Goal: Task Accomplishment & Management: Manage account settings

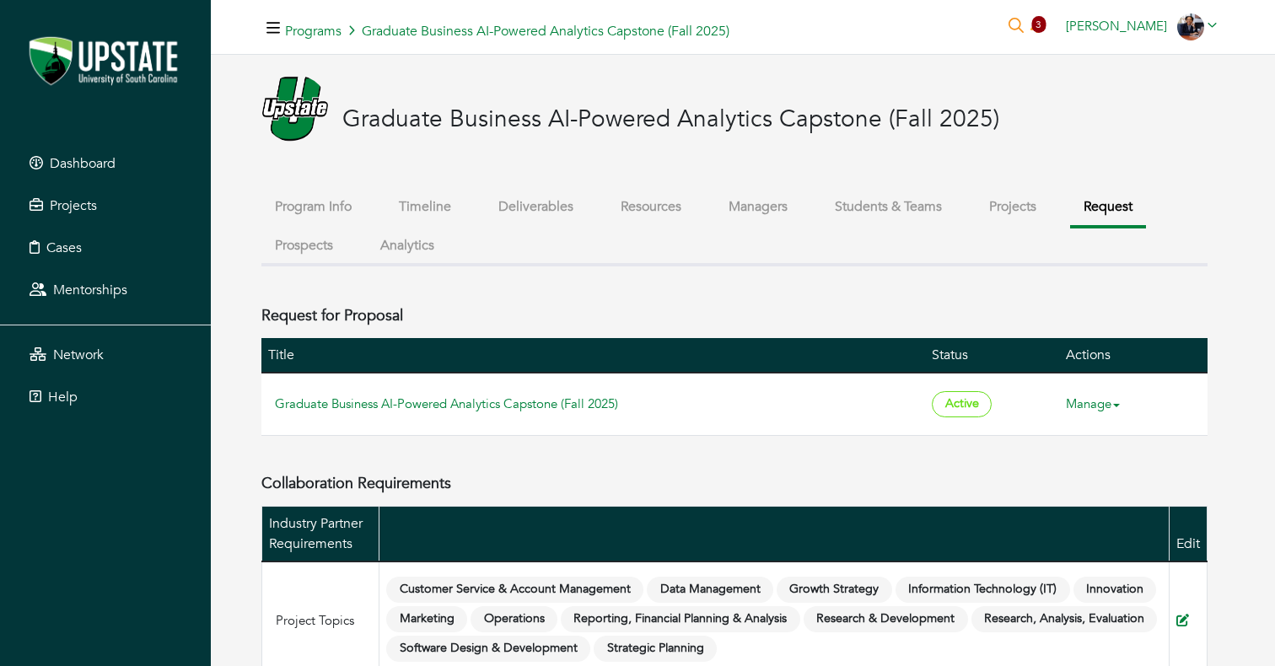
click at [1140, 16] on div "Uma Gupta Uma Gupta Admin Portal My profile My organizations Settings Logout" at bounding box center [1142, 26] width 166 height 27
click at [1140, 27] on span "Uma Gupta" at bounding box center [1116, 26] width 101 height 17
click at [1140, 160] on button "Logout" at bounding box center [1157, 168] width 133 height 26
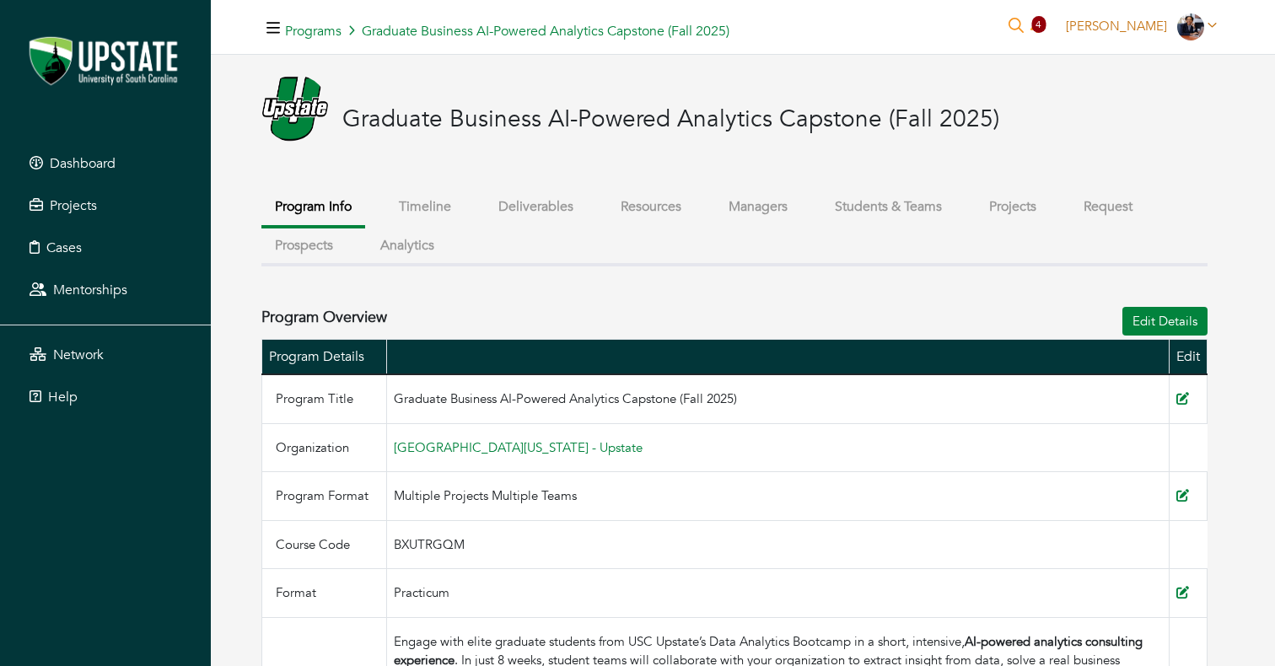
click at [1167, 28] on link "[PERSON_NAME]" at bounding box center [1142, 26] width 166 height 17
click at [1138, 162] on button "Logout" at bounding box center [1157, 168] width 133 height 26
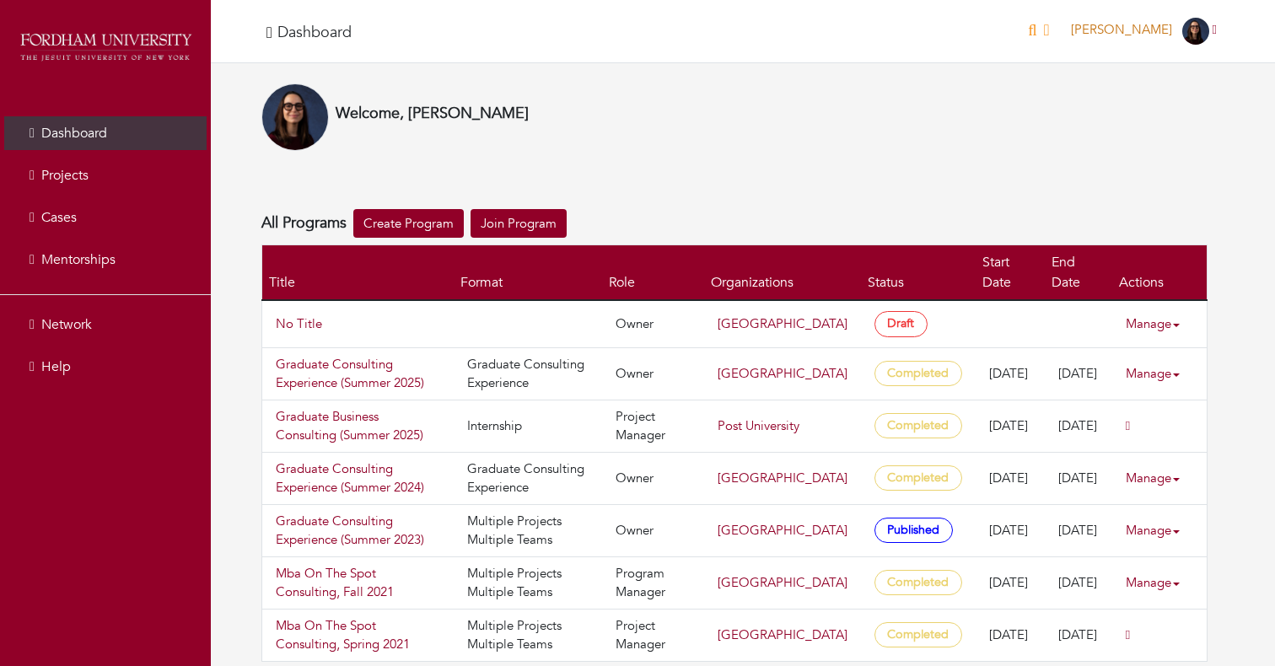
click at [1109, 23] on span "Beatriz Picard" at bounding box center [1121, 29] width 101 height 17
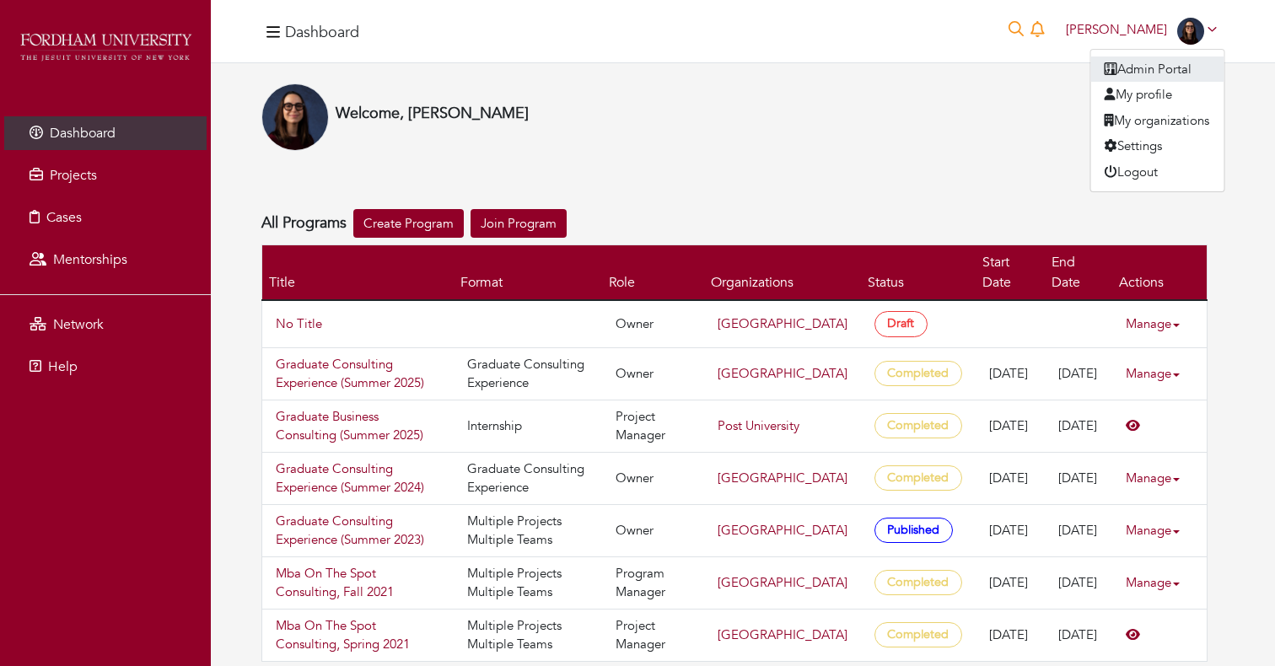
click at [1129, 77] on link "Admin Portal" at bounding box center [1158, 70] width 133 height 26
click at [1145, 41] on div "Beatriz Picard Beatriz Picard Admin Portal My profile My organizations Settings…" at bounding box center [1142, 31] width 166 height 27
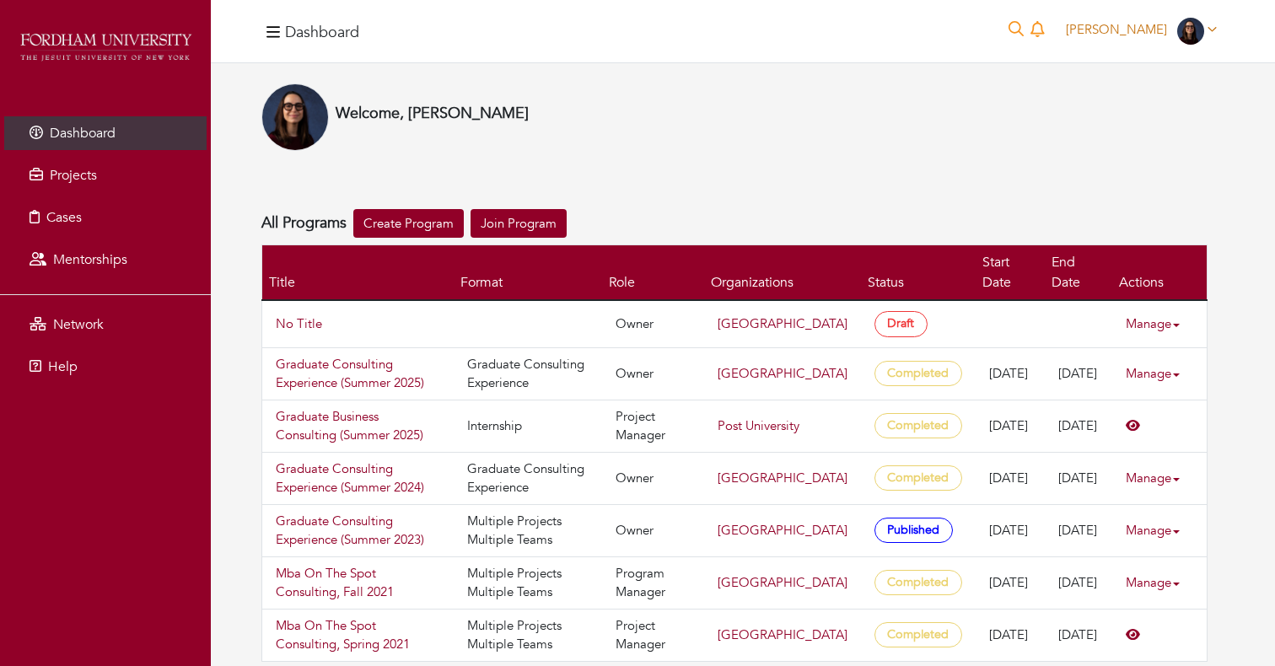
click at [1149, 33] on span "[PERSON_NAME]" at bounding box center [1116, 29] width 101 height 17
click at [972, 105] on div "Welcome, [PERSON_NAME]" at bounding box center [735, 117] width 946 height 67
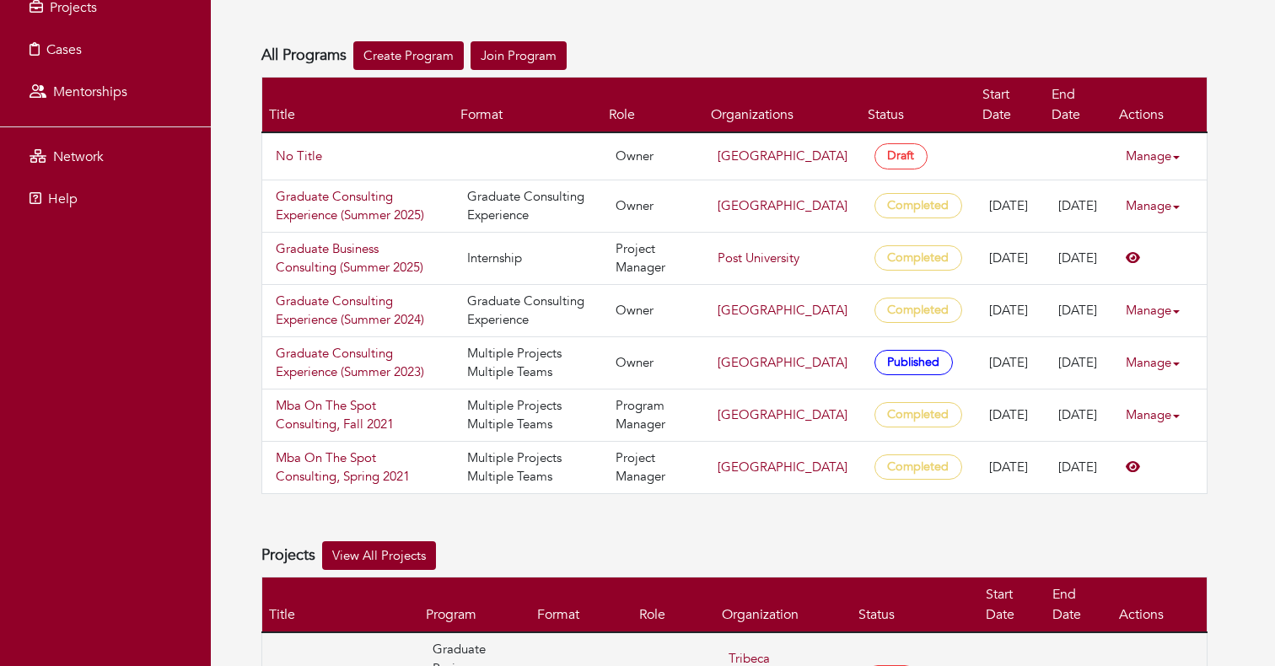
scroll to position [185, 0]
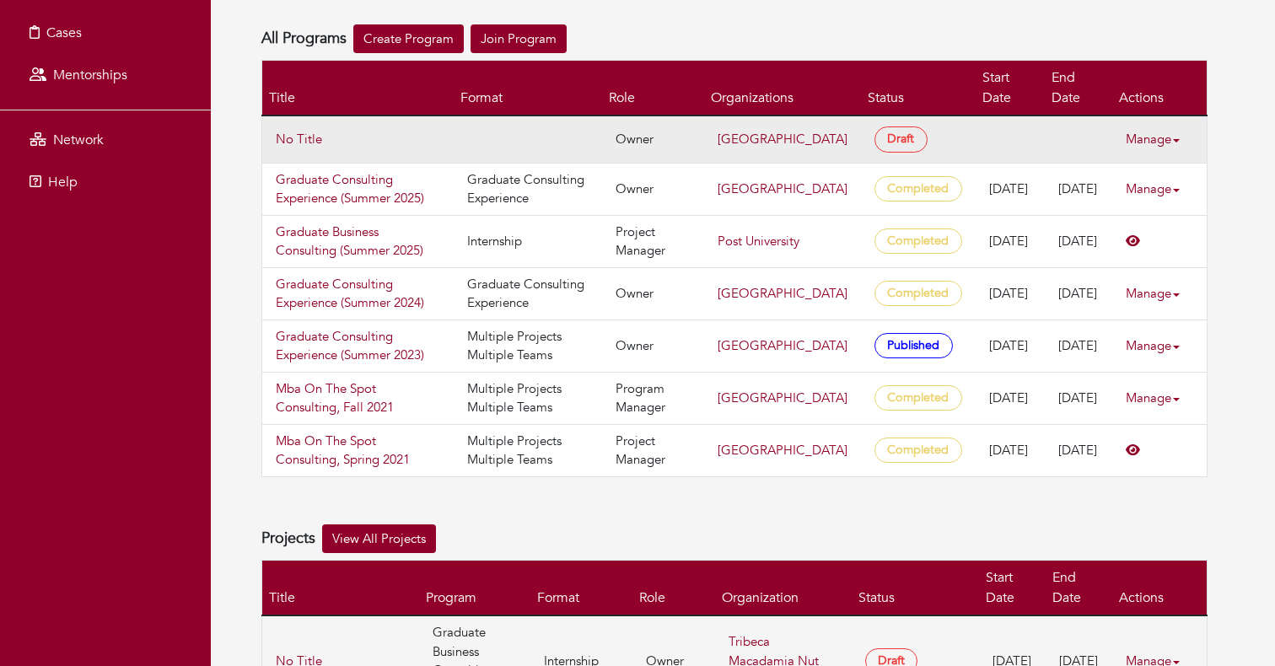
click at [1150, 123] on link "Manage" at bounding box center [1159, 139] width 67 height 33
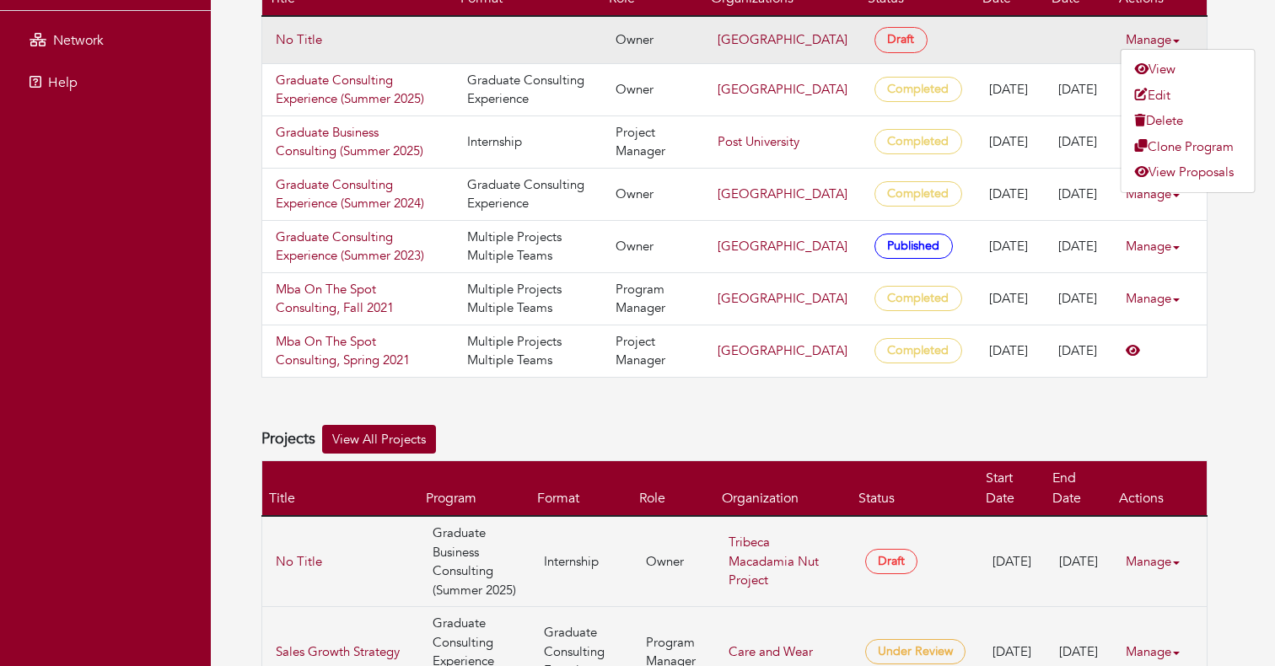
scroll to position [317, 0]
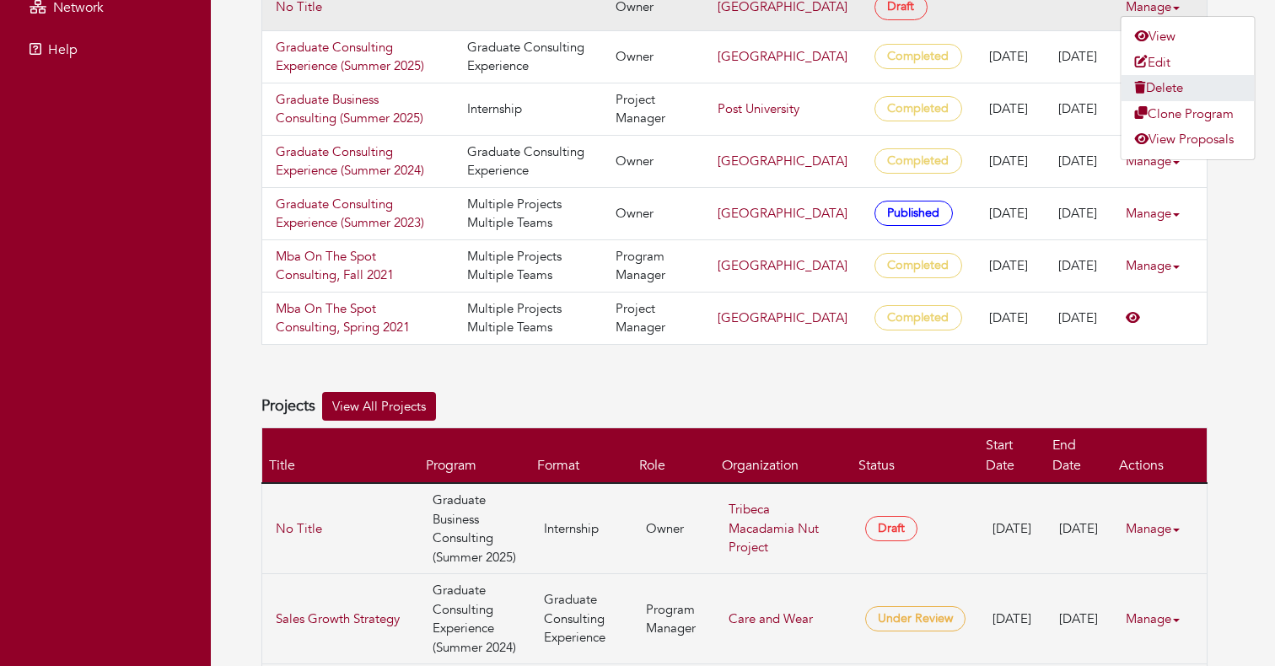
click at [1178, 87] on link "Delete" at bounding box center [1188, 88] width 133 height 26
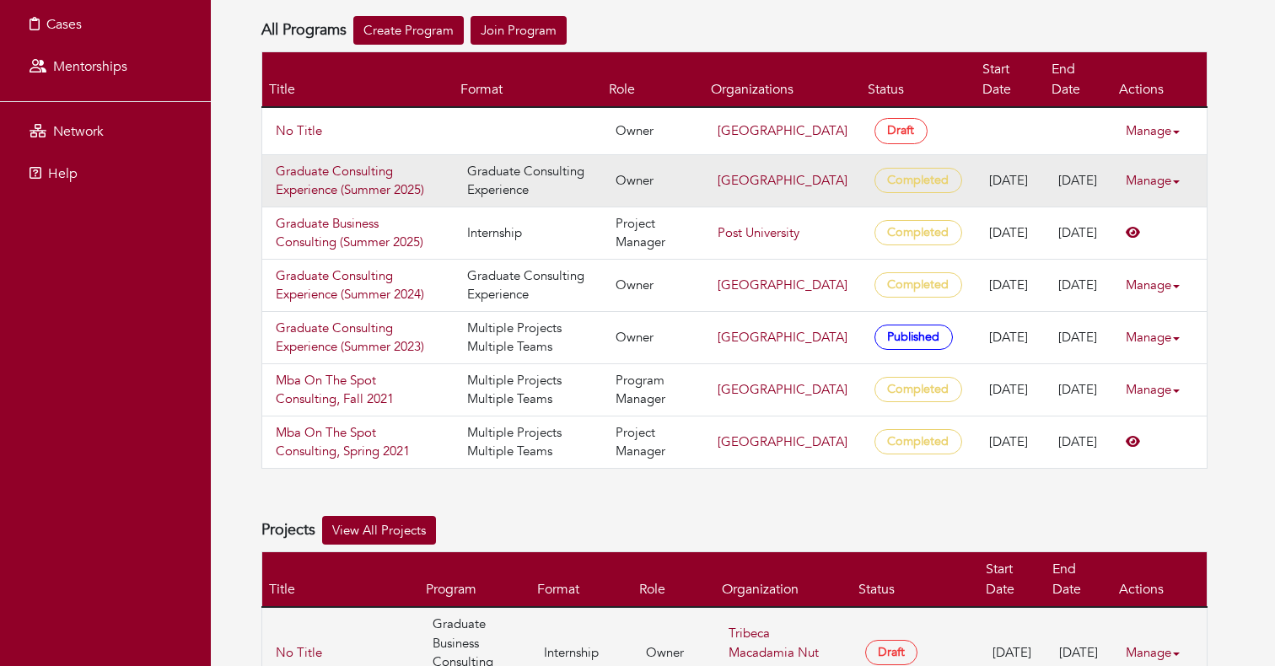
scroll to position [101, 0]
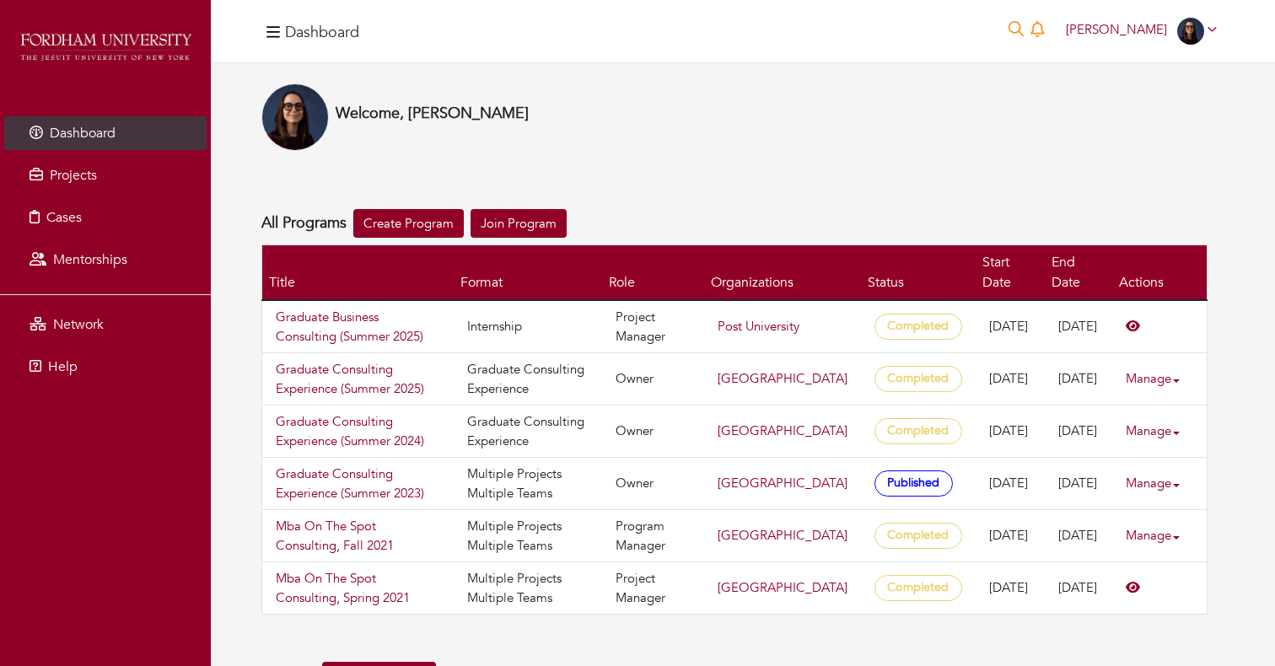
click at [547, 101] on div "Welcome, [PERSON_NAME]" at bounding box center [735, 117] width 946 height 67
